Goal: Check status: Check status

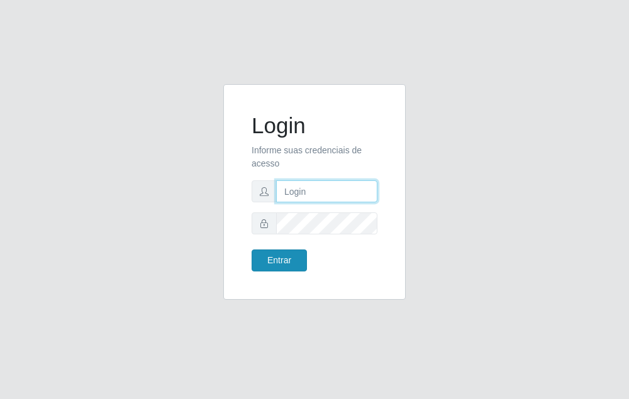
type input "raiane@B7"
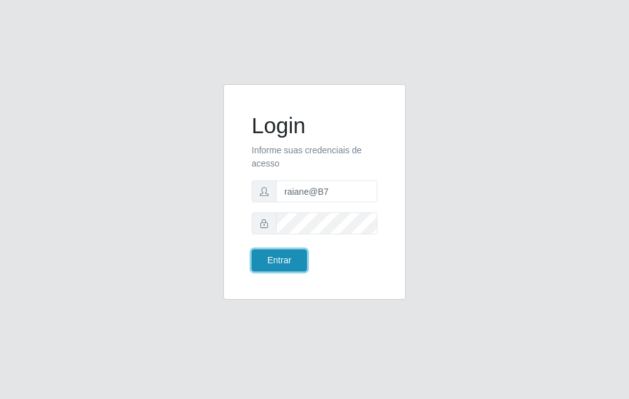
click at [297, 265] on button "Entrar" at bounding box center [278, 261] width 55 height 22
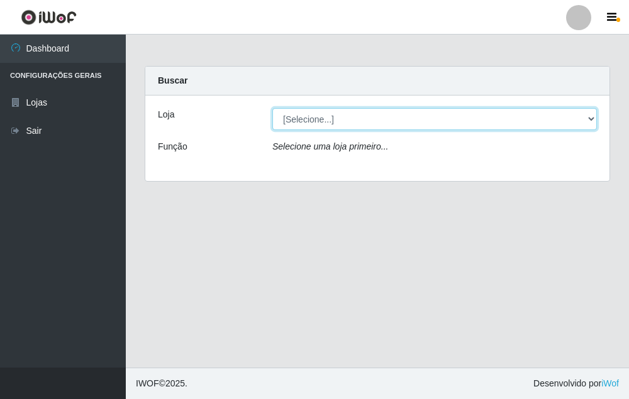
click at [331, 120] on select "[Selecione...] Bemais Supermercados - B7 Oitizeiro" at bounding box center [434, 119] width 324 height 22
select select "411"
click at [272, 108] on select "[Selecione...] Bemais Supermercados - B7 Oitizeiro" at bounding box center [434, 119] width 324 height 22
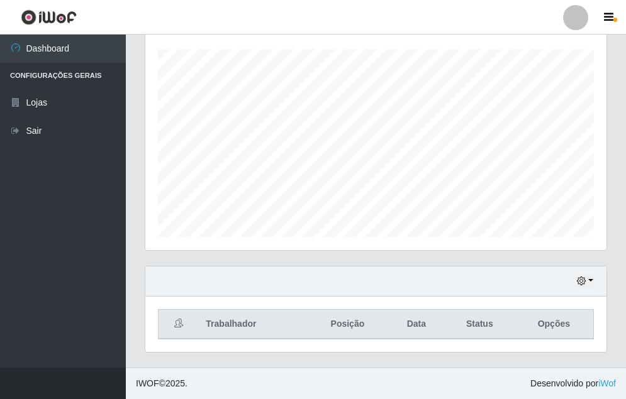
scroll to position [212, 0]
click at [577, 277] on button "button" at bounding box center [585, 281] width 18 height 14
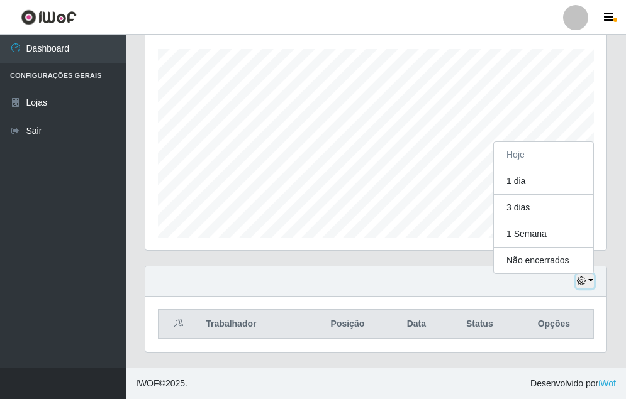
scroll to position [261, 461]
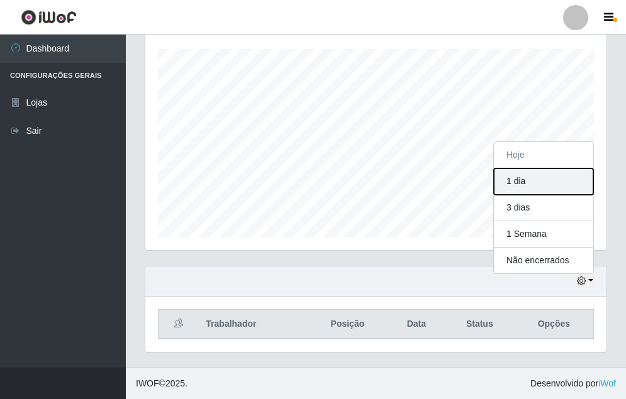
click at [518, 182] on button "1 dia" at bounding box center [543, 181] width 99 height 26
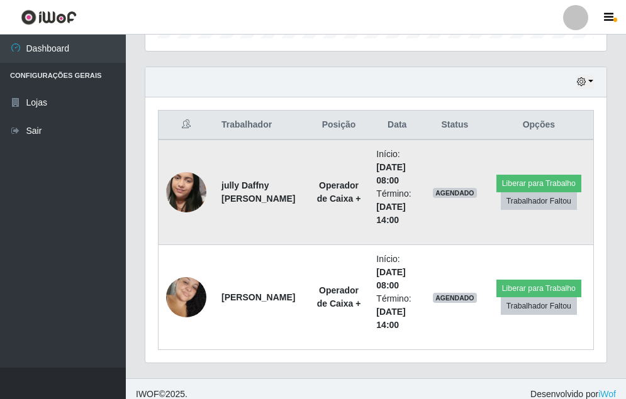
scroll to position [422, 0]
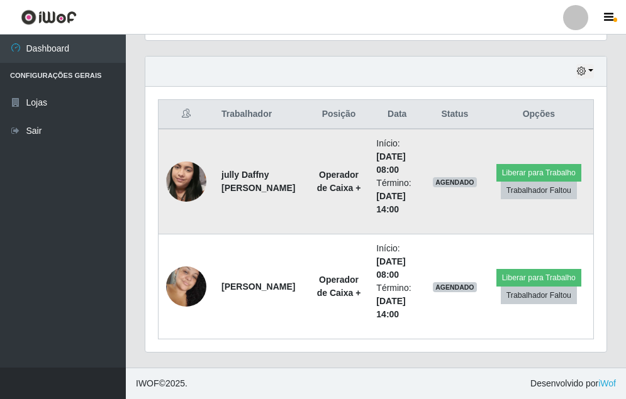
click at [184, 174] on img at bounding box center [186, 182] width 40 height 72
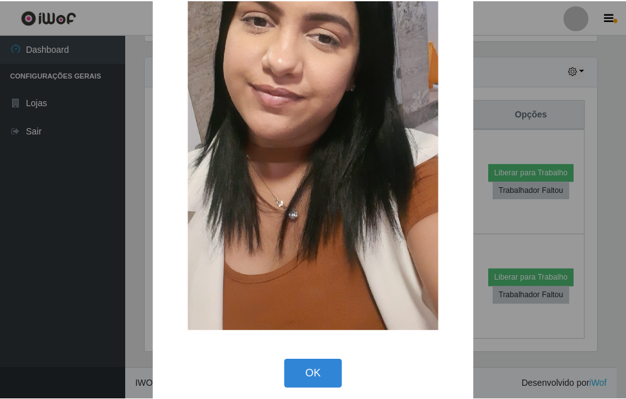
scroll to position [158, 0]
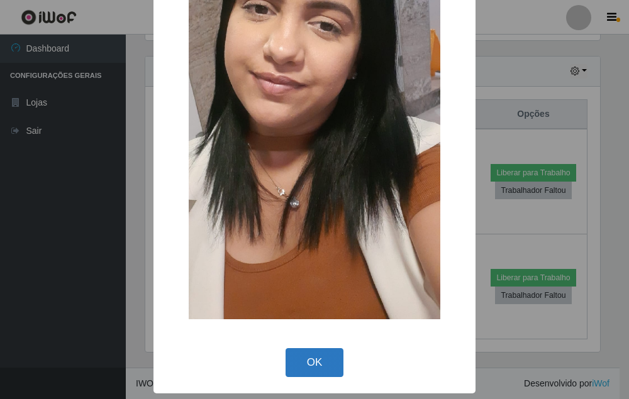
click at [308, 358] on button "OK" at bounding box center [314, 363] width 58 height 30
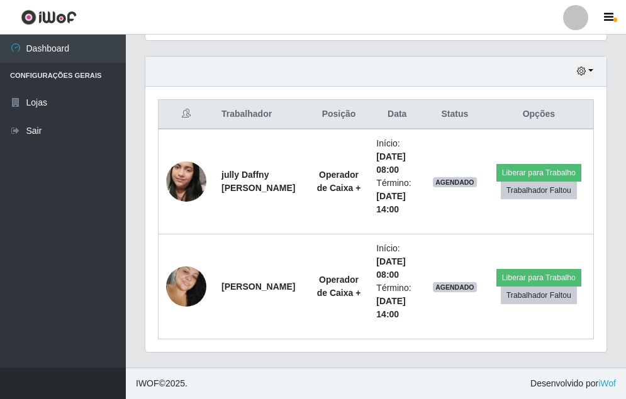
scroll to position [261, 461]
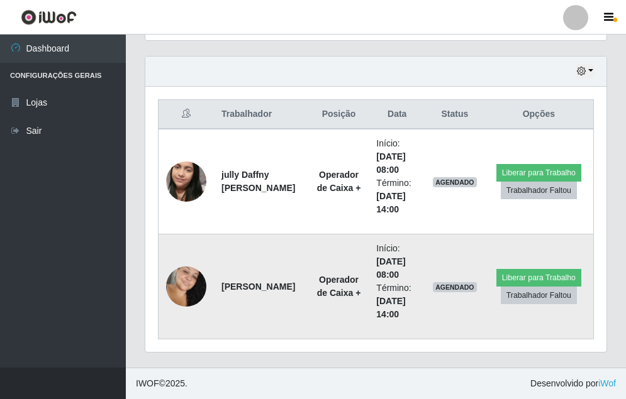
click at [191, 287] on img at bounding box center [186, 287] width 40 height 62
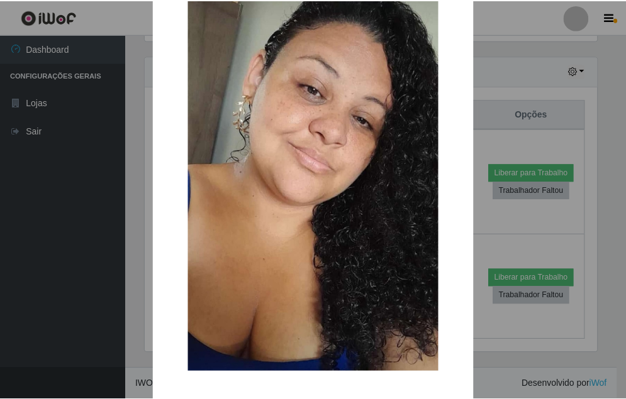
scroll to position [95, 0]
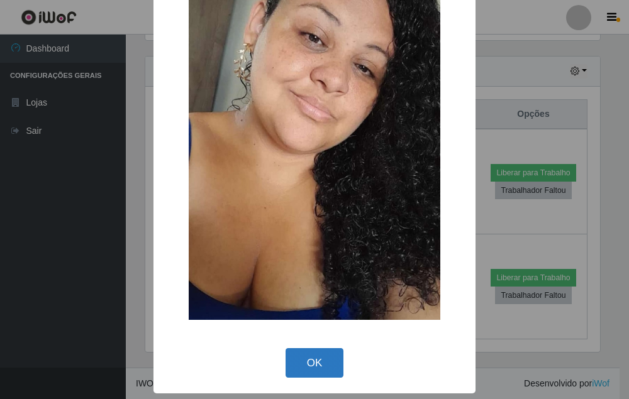
click at [311, 353] on button "OK" at bounding box center [314, 363] width 58 height 30
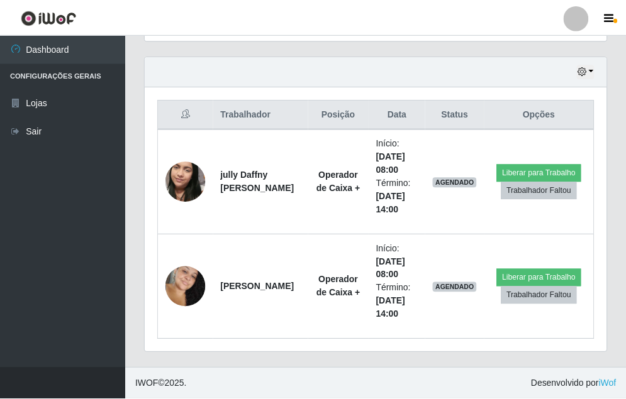
scroll to position [261, 461]
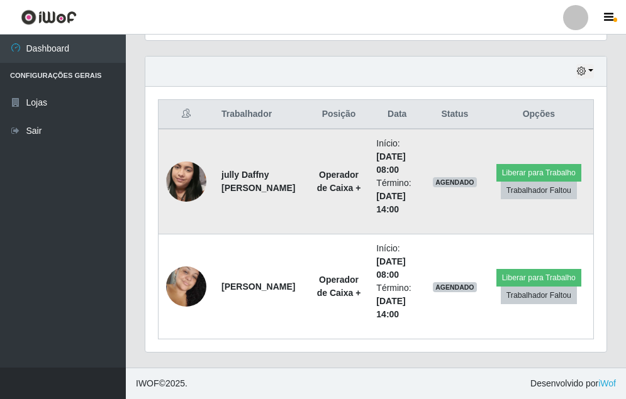
click at [172, 187] on img at bounding box center [186, 182] width 40 height 72
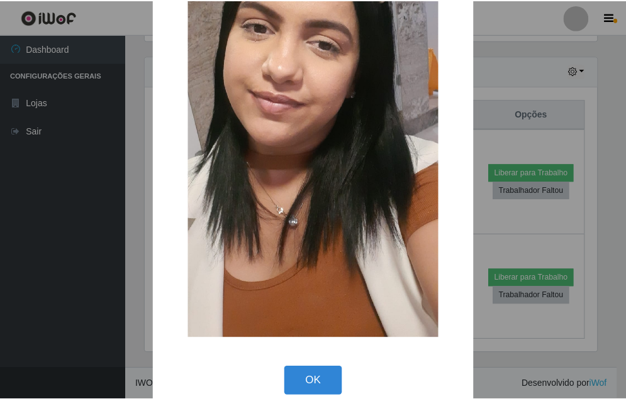
scroll to position [158, 0]
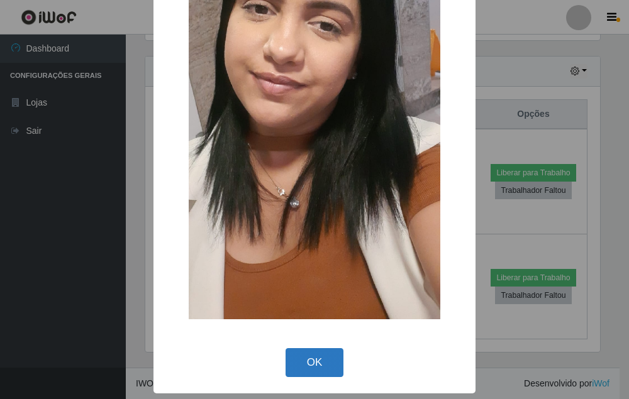
click at [315, 366] on button "OK" at bounding box center [314, 363] width 58 height 30
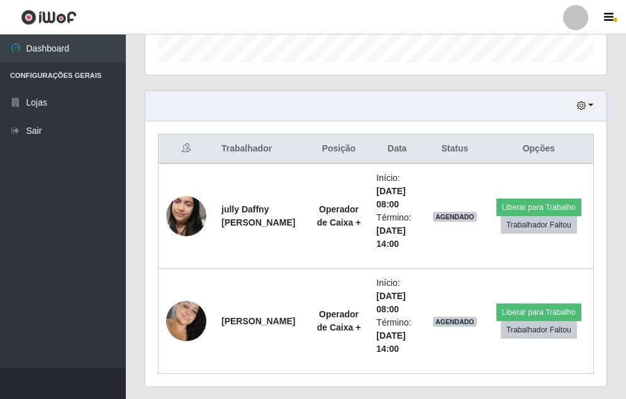
scroll to position [359, 0]
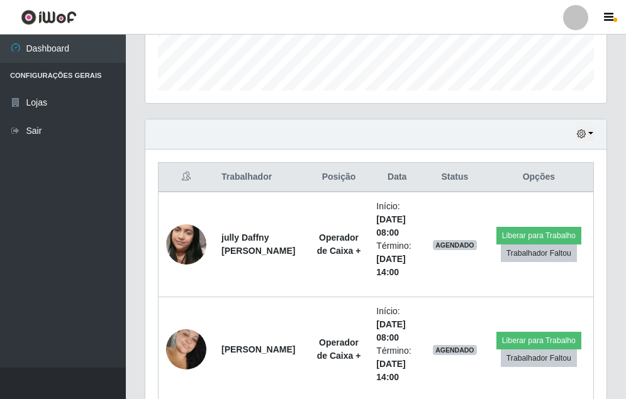
click at [592, 124] on div "Hoje 1 dia 3 dias 1 Semana Não encerrados" at bounding box center [375, 134] width 461 height 30
click at [588, 126] on div "Hoje 1 dia 3 dias 1 Semana Não encerrados" at bounding box center [375, 134] width 461 height 30
click at [584, 135] on icon "button" at bounding box center [580, 134] width 9 height 9
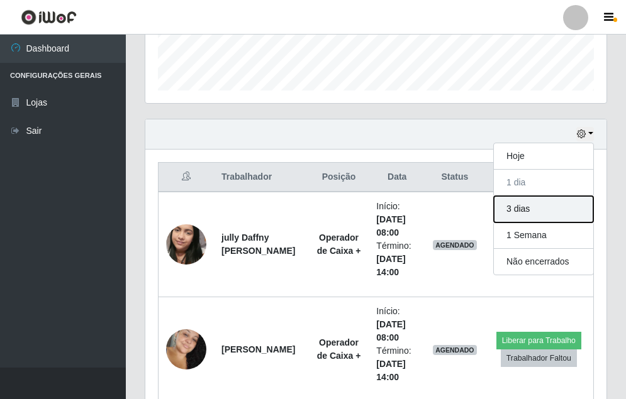
click at [505, 202] on button "3 dias" at bounding box center [543, 209] width 99 height 26
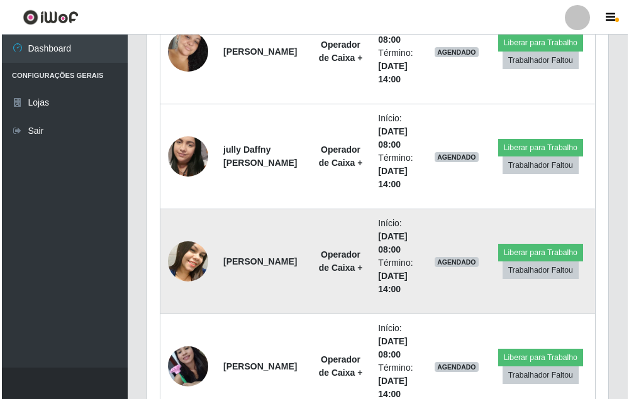
scroll to position [736, 0]
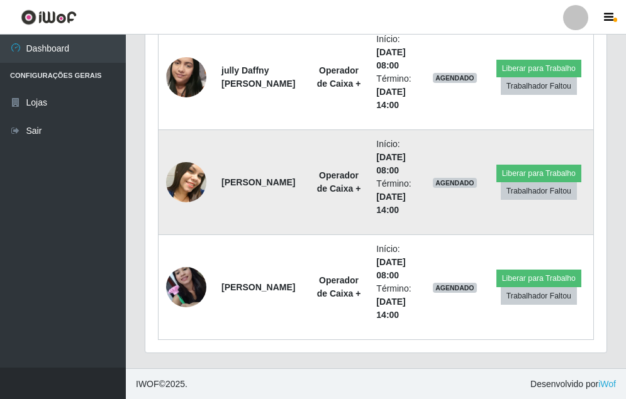
click at [185, 186] on img at bounding box center [186, 182] width 40 height 50
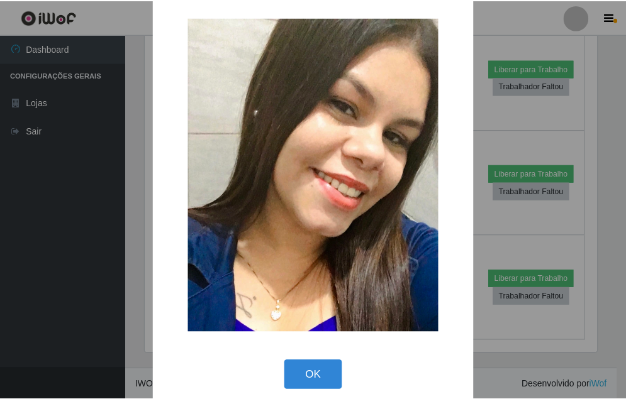
scroll to position [25, 0]
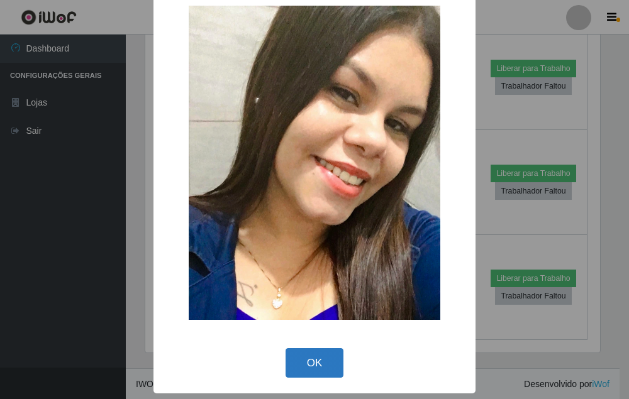
click at [307, 365] on button "OK" at bounding box center [314, 363] width 58 height 30
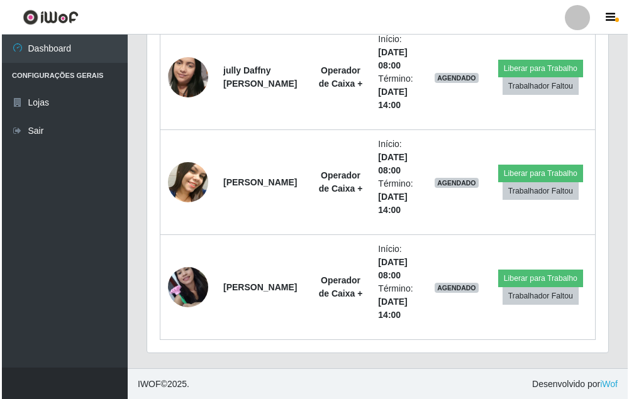
scroll to position [261, 461]
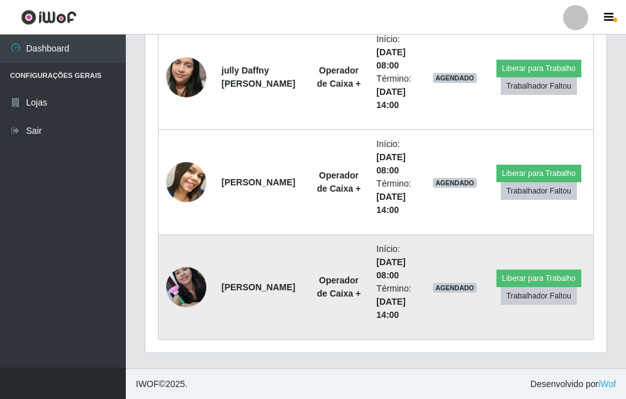
click at [180, 282] on img at bounding box center [186, 286] width 40 height 53
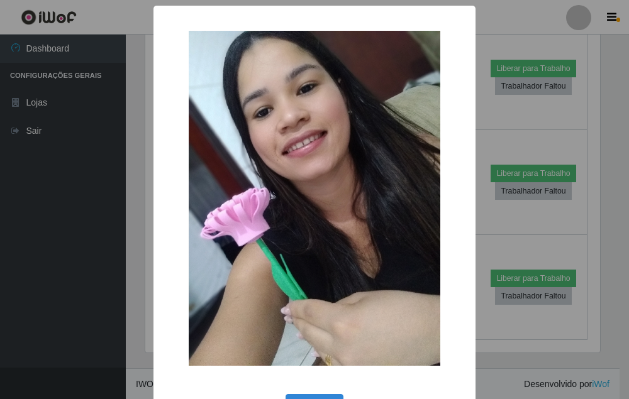
scroll to position [0, 0]
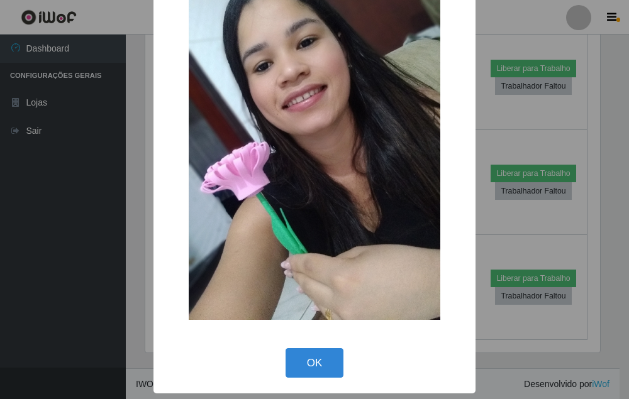
drag, startPoint x: 304, startPoint y: 354, endPoint x: 287, endPoint y: 353, distance: 17.0
click at [302, 354] on button "OK" at bounding box center [314, 363] width 58 height 30
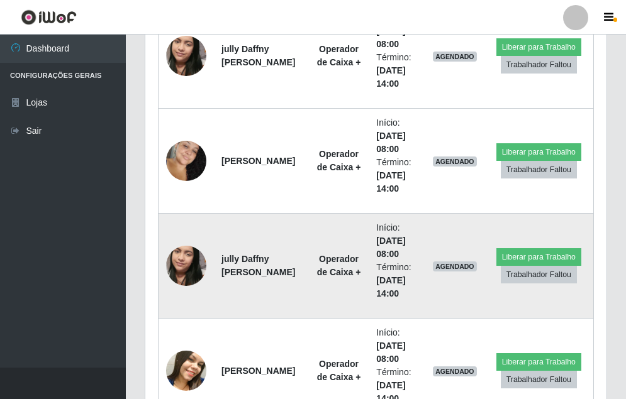
click at [172, 255] on img at bounding box center [186, 266] width 40 height 72
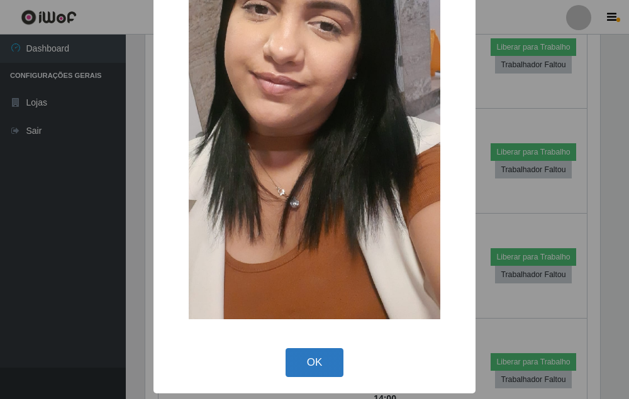
click at [292, 368] on button "OK" at bounding box center [314, 363] width 58 height 30
